Goal: Find specific fact: Find specific fact

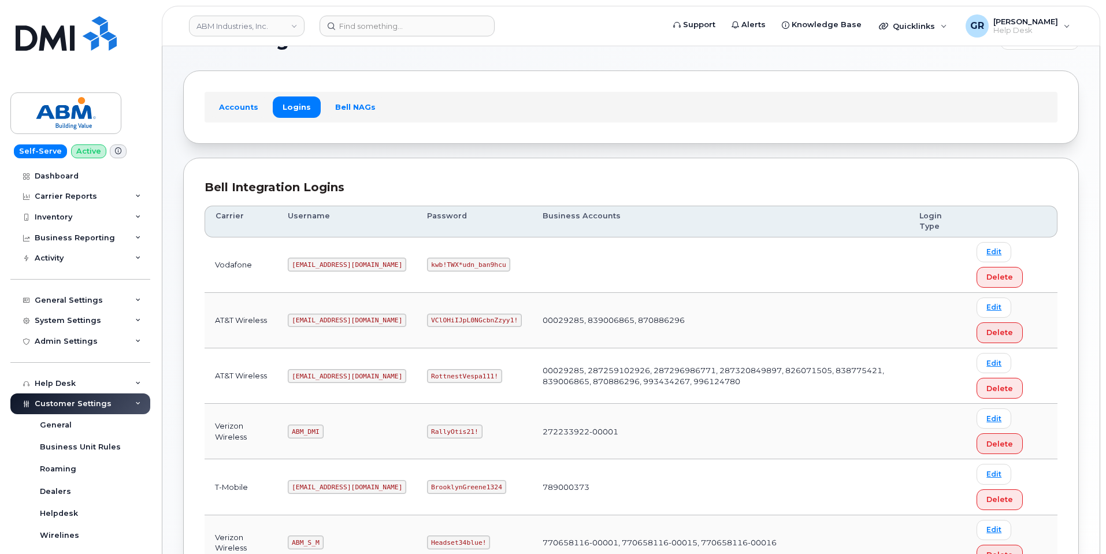
scroll to position [58, 0]
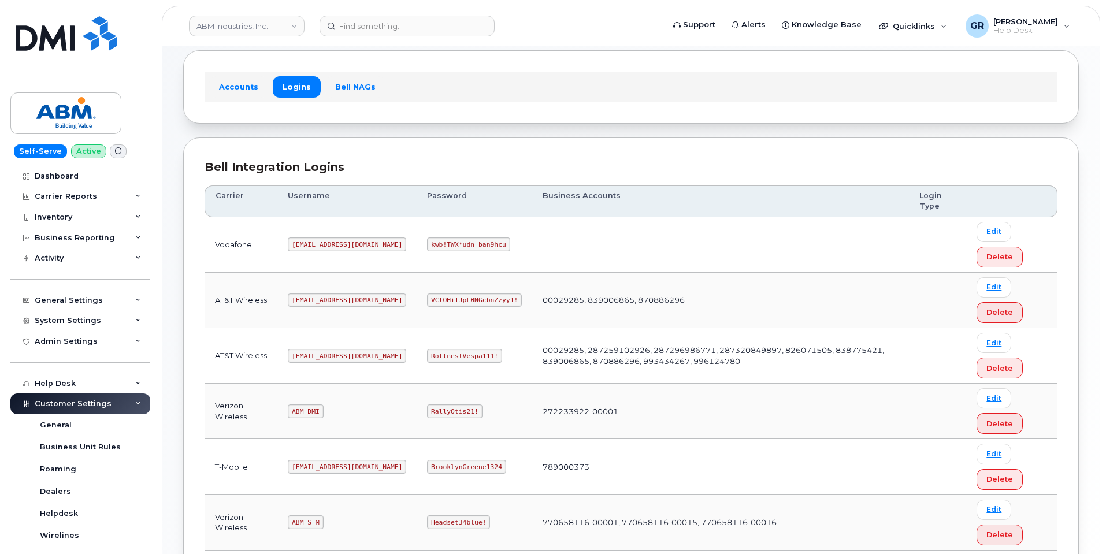
click at [427, 356] on code "RottnestVespa111!" at bounding box center [464, 356] width 75 height 14
click at [427, 358] on code "RottnestVespa111!" at bounding box center [464, 356] width 75 height 14
copy code "RottnestVespa111!"
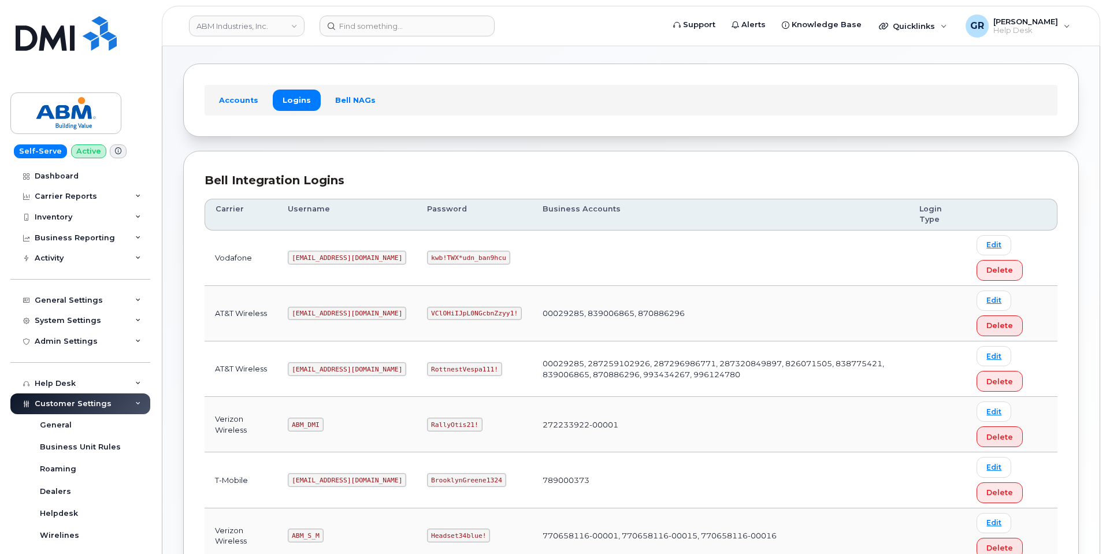
scroll to position [58, 0]
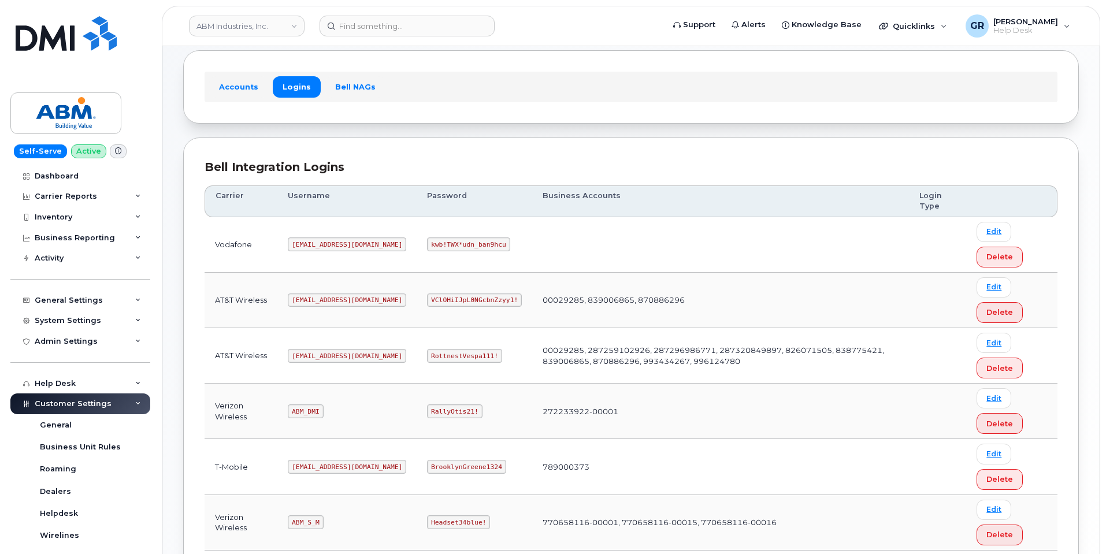
click at [427, 360] on code "RottnestVespa111!" at bounding box center [464, 356] width 75 height 14
click at [427, 355] on code "RottnestVespa111!" at bounding box center [464, 356] width 75 height 14
copy code "RottnestVespa111!"
